Goal: Information Seeking & Learning: Check status

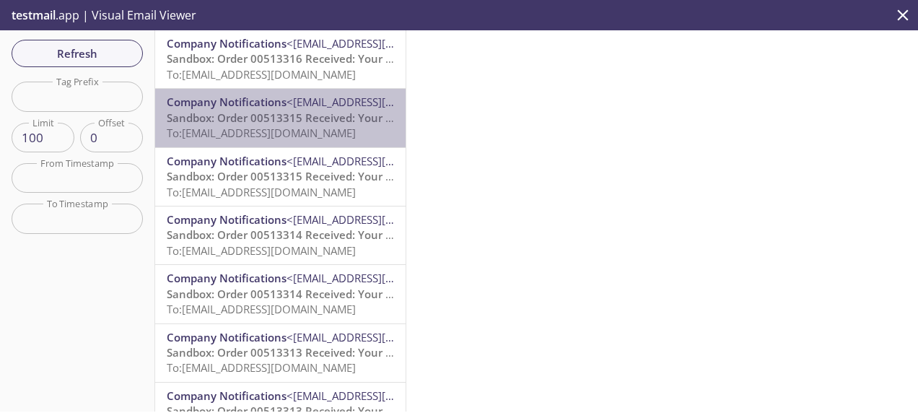
click at [296, 138] on span "To: [EMAIL_ADDRESS][DOMAIN_NAME]" at bounding box center [261, 133] width 189 height 14
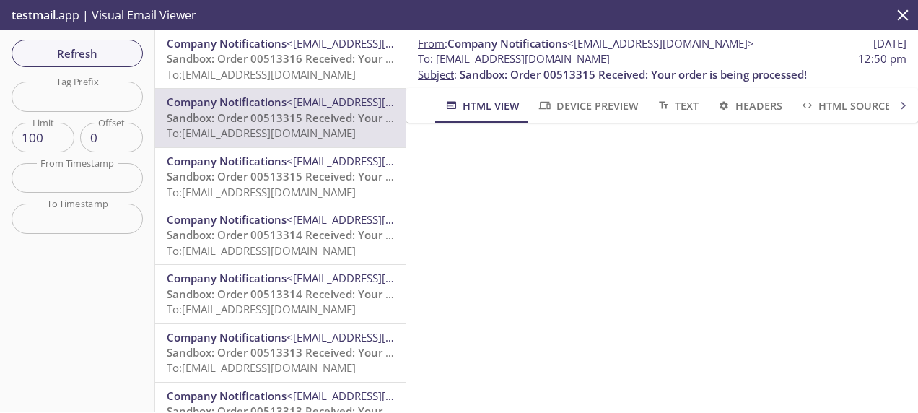
drag, startPoint x: 689, startPoint y: 60, endPoint x: 436, endPoint y: 60, distance: 252.6
click at [436, 60] on span "To : [EMAIL_ADDRESS][DOMAIN_NAME] 12:50 pm" at bounding box center [662, 58] width 489 height 15
copy span "[EMAIL_ADDRESS][DOMAIN_NAME]"
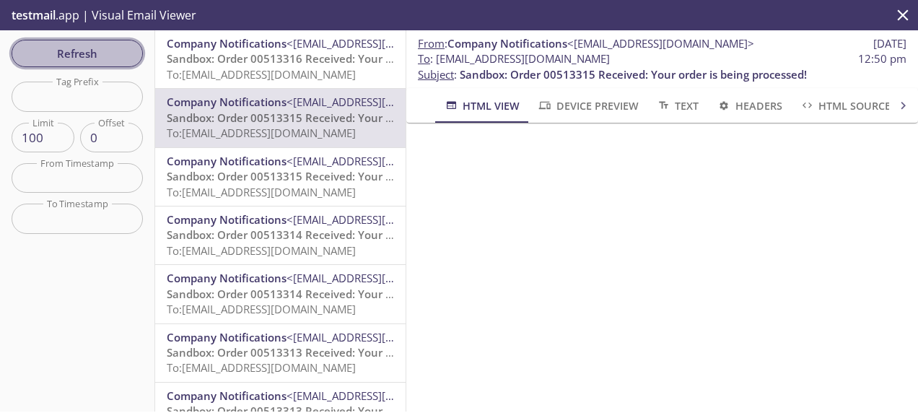
click at [91, 55] on span "Refresh" at bounding box center [77, 53] width 108 height 19
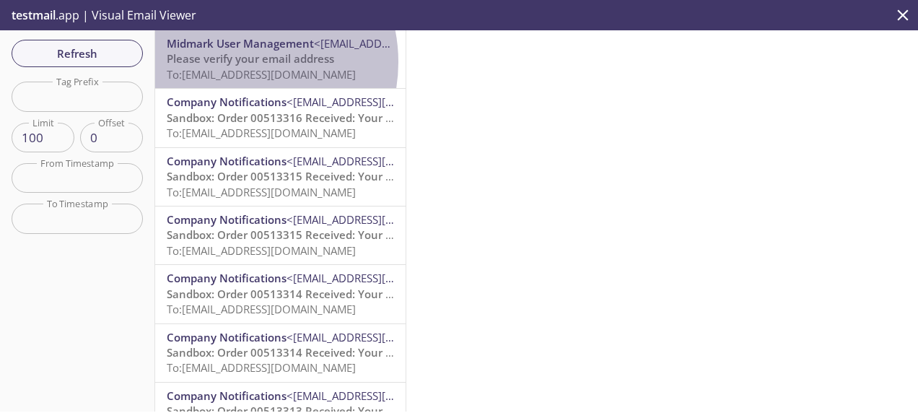
click at [234, 62] on span "Please verify your email address" at bounding box center [250, 58] width 167 height 14
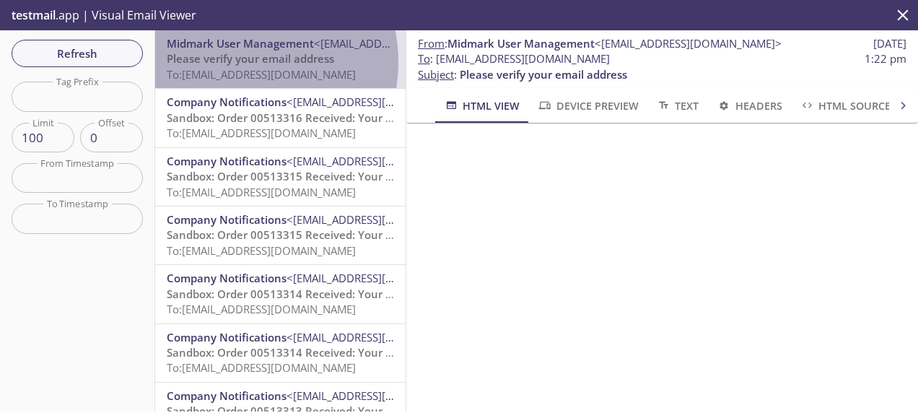
click at [234, 62] on span "Please verify your email address" at bounding box center [250, 58] width 167 height 14
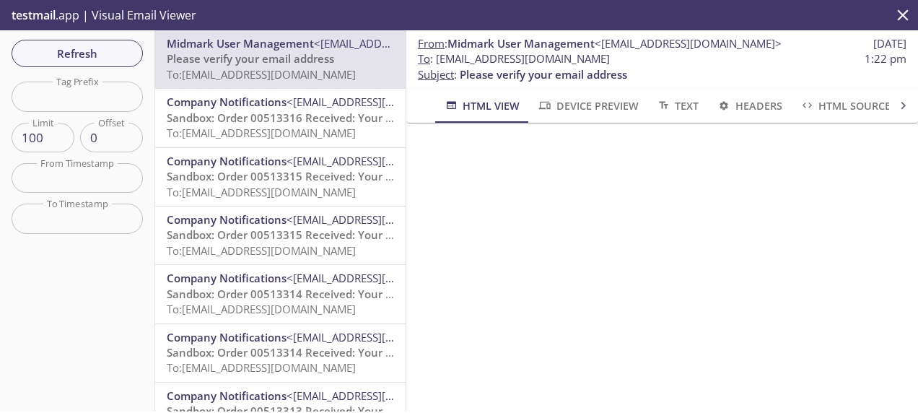
scroll to position [162, 0]
drag, startPoint x: 628, startPoint y: 61, endPoint x: 439, endPoint y: 62, distance: 189.1
click at [439, 62] on span "To : [EMAIL_ADDRESS][DOMAIN_NAME] 1:22 pm" at bounding box center [662, 58] width 489 height 15
copy span "[EMAIL_ADDRESS][DOMAIN_NAME]"
